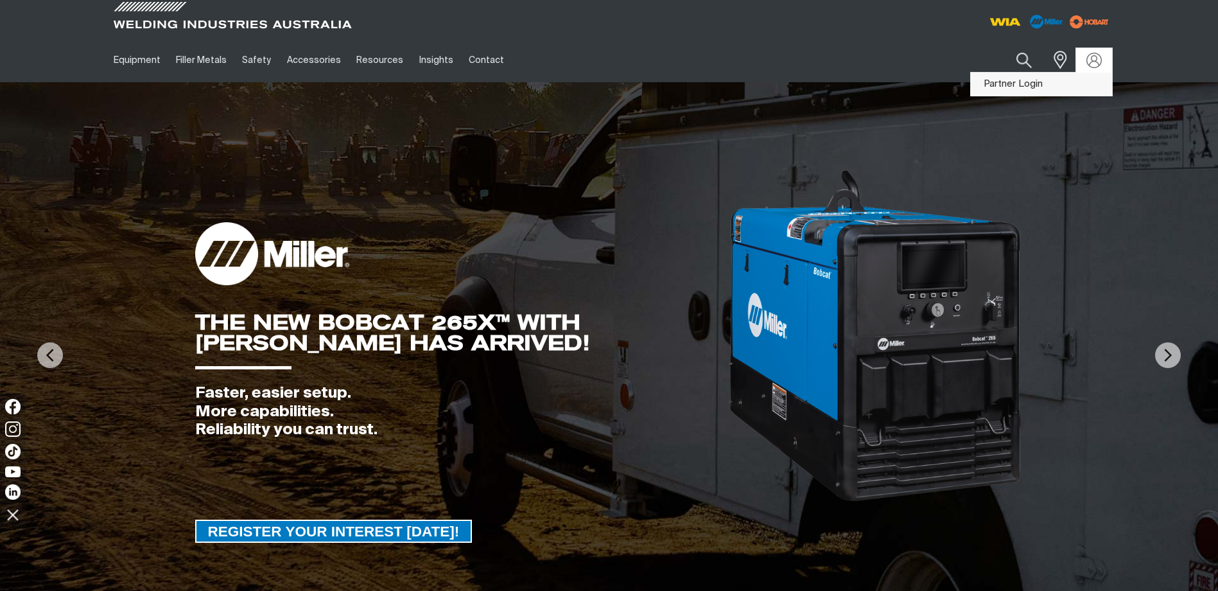
click at [1013, 83] on link "Partner Login" at bounding box center [1041, 85] width 141 height 24
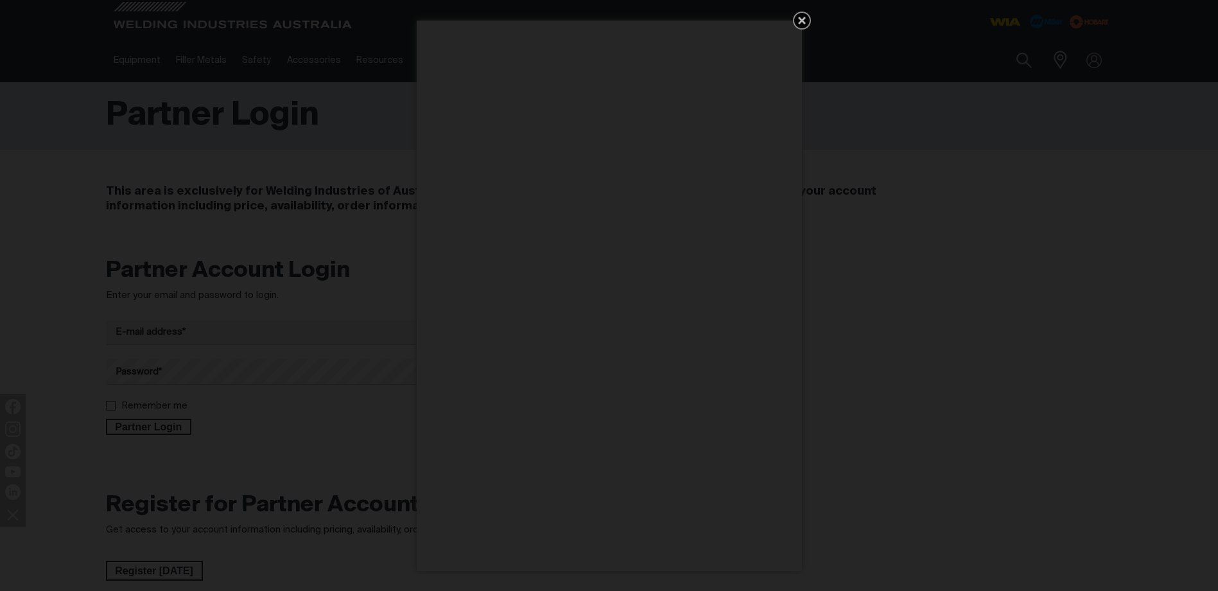
click at [801, 15] on icon "Get 5 WIA Welding Guides Free!" at bounding box center [801, 20] width 15 height 15
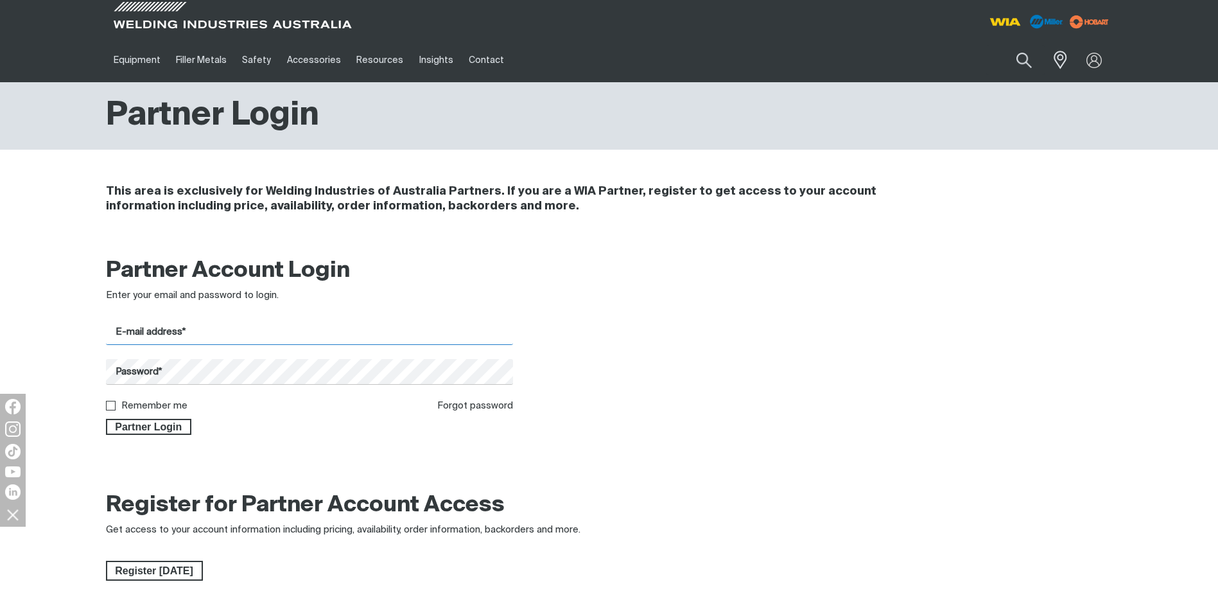
click at [164, 342] on input "E-mail address*" at bounding box center [310, 332] width 408 height 25
type input "[PERSON_NAME][EMAIL_ADDRESS][PERSON_NAME][DOMAIN_NAME]"
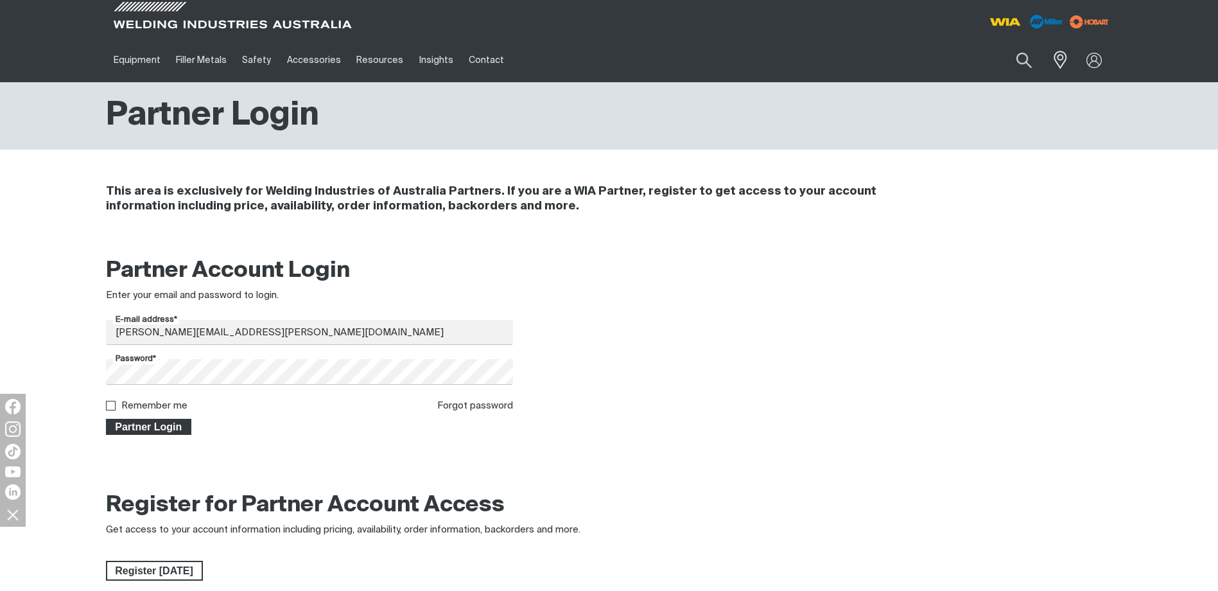
click at [139, 428] on span "Partner Login" at bounding box center [148, 427] width 83 height 17
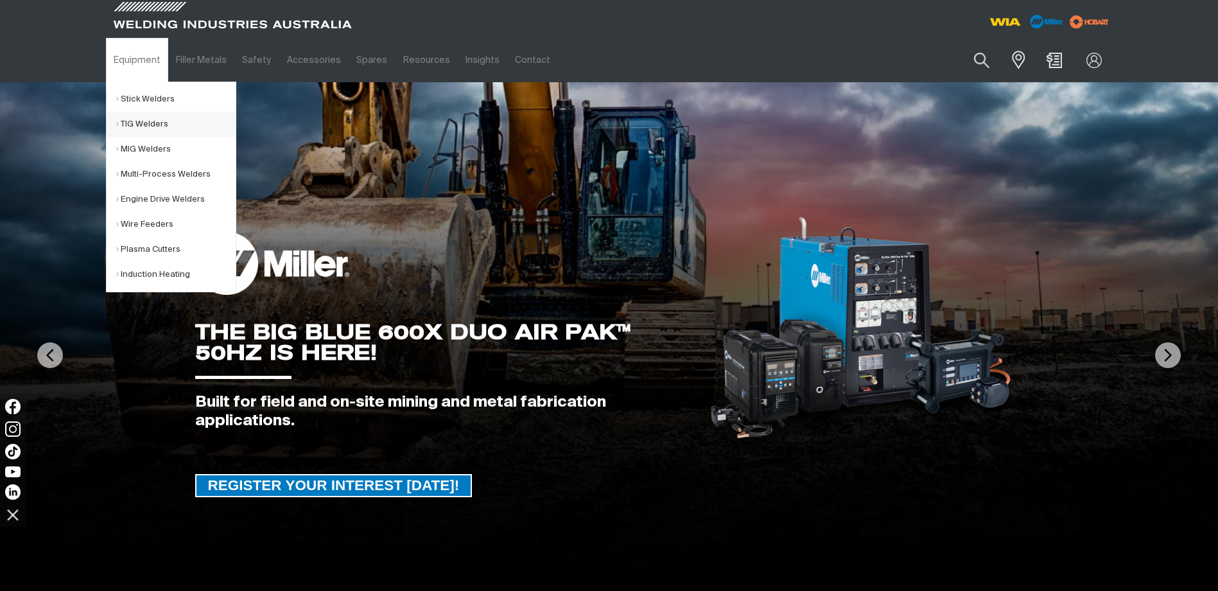
click at [151, 121] on link "TIG Welders" at bounding box center [175, 124] width 119 height 25
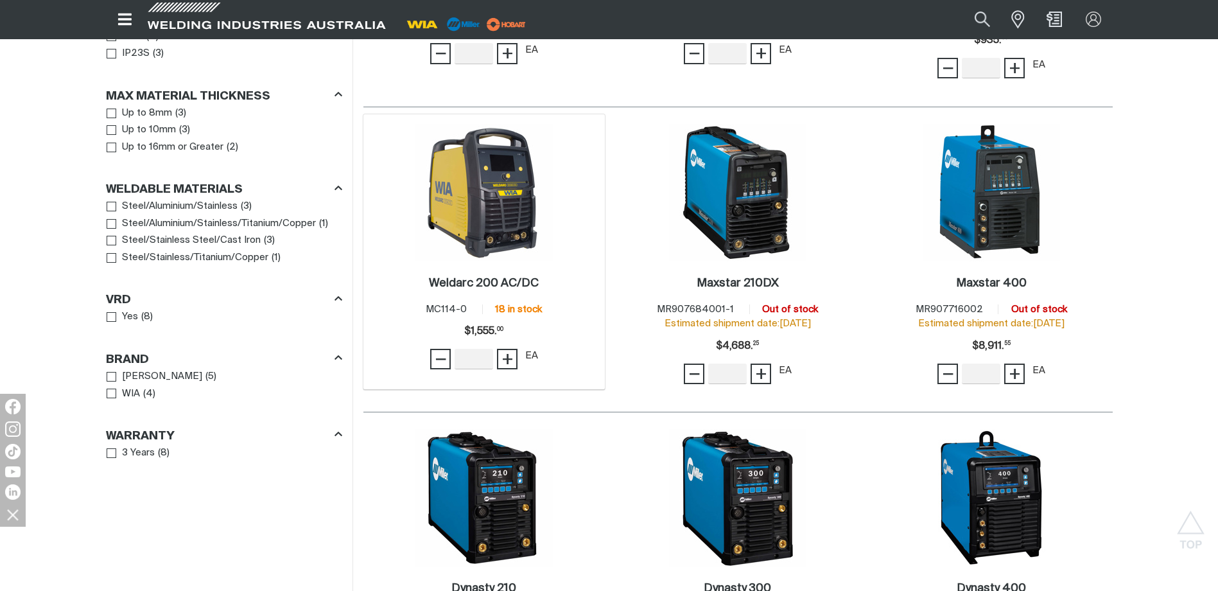
scroll to position [963, 0]
